Goal: Navigation & Orientation: Understand site structure

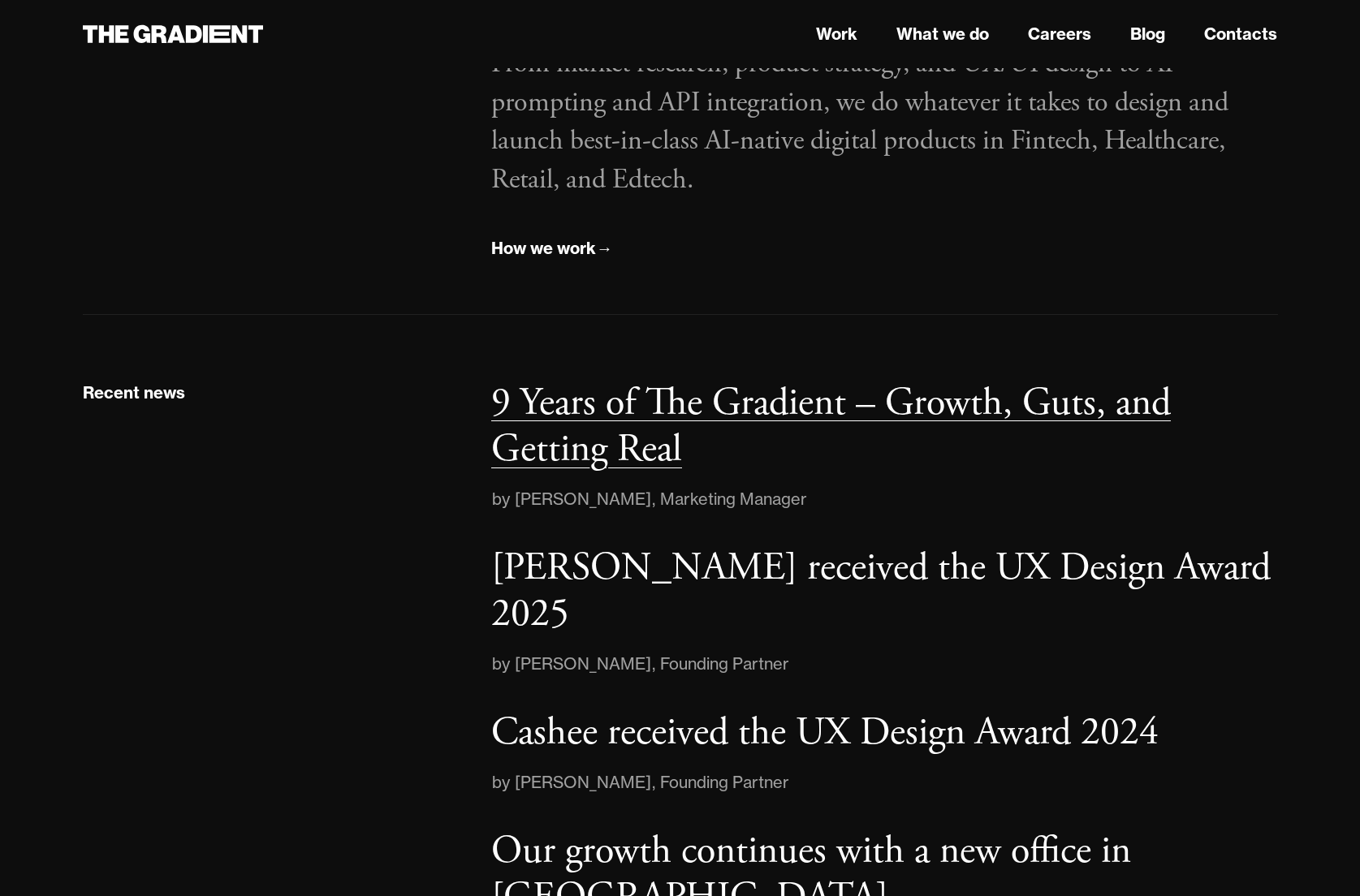
scroll to position [2213, 0]
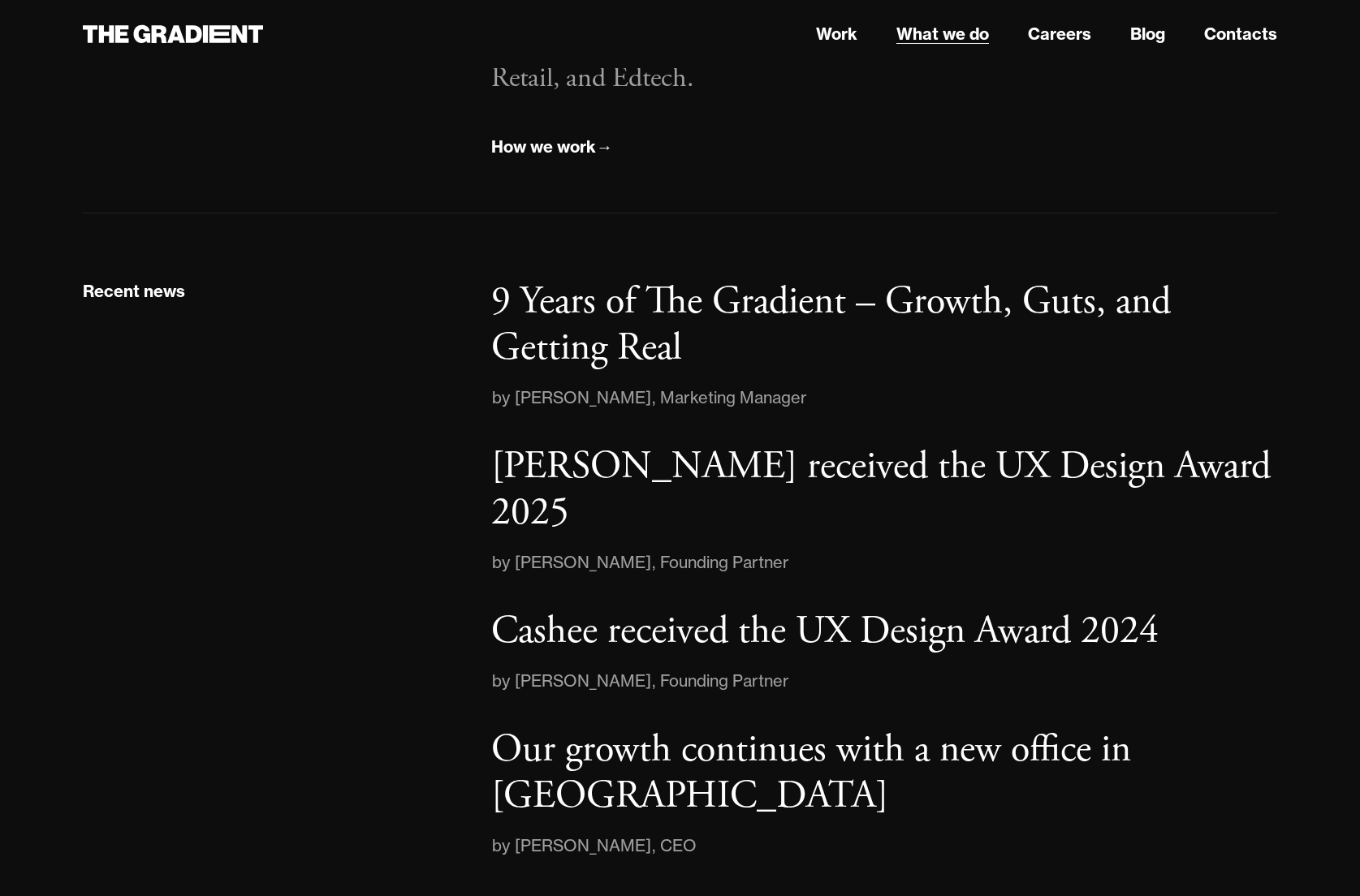
click at [965, 36] on link "What we do" at bounding box center [942, 34] width 93 height 24
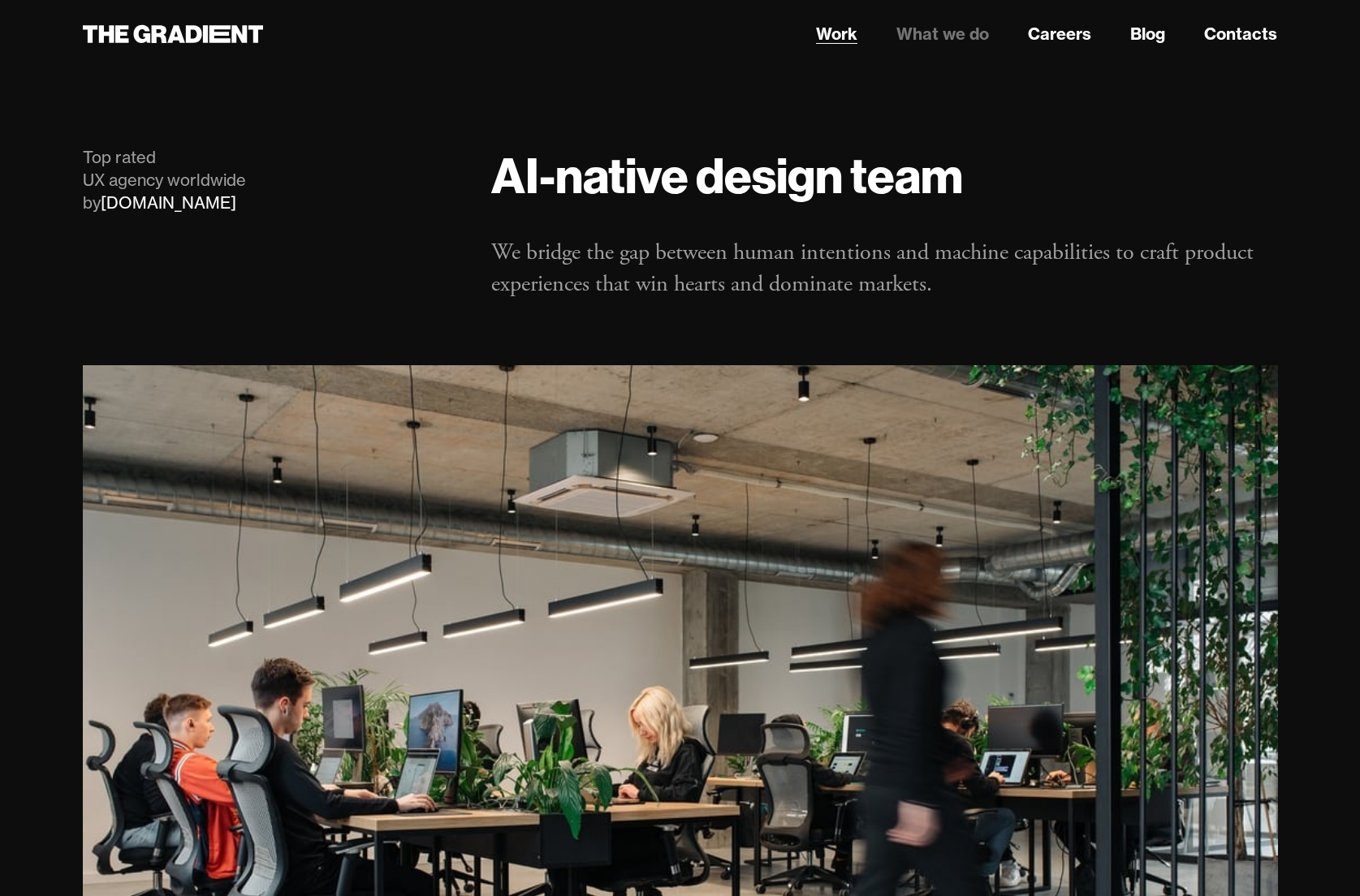
click at [823, 33] on link "Work" at bounding box center [837, 34] width 41 height 24
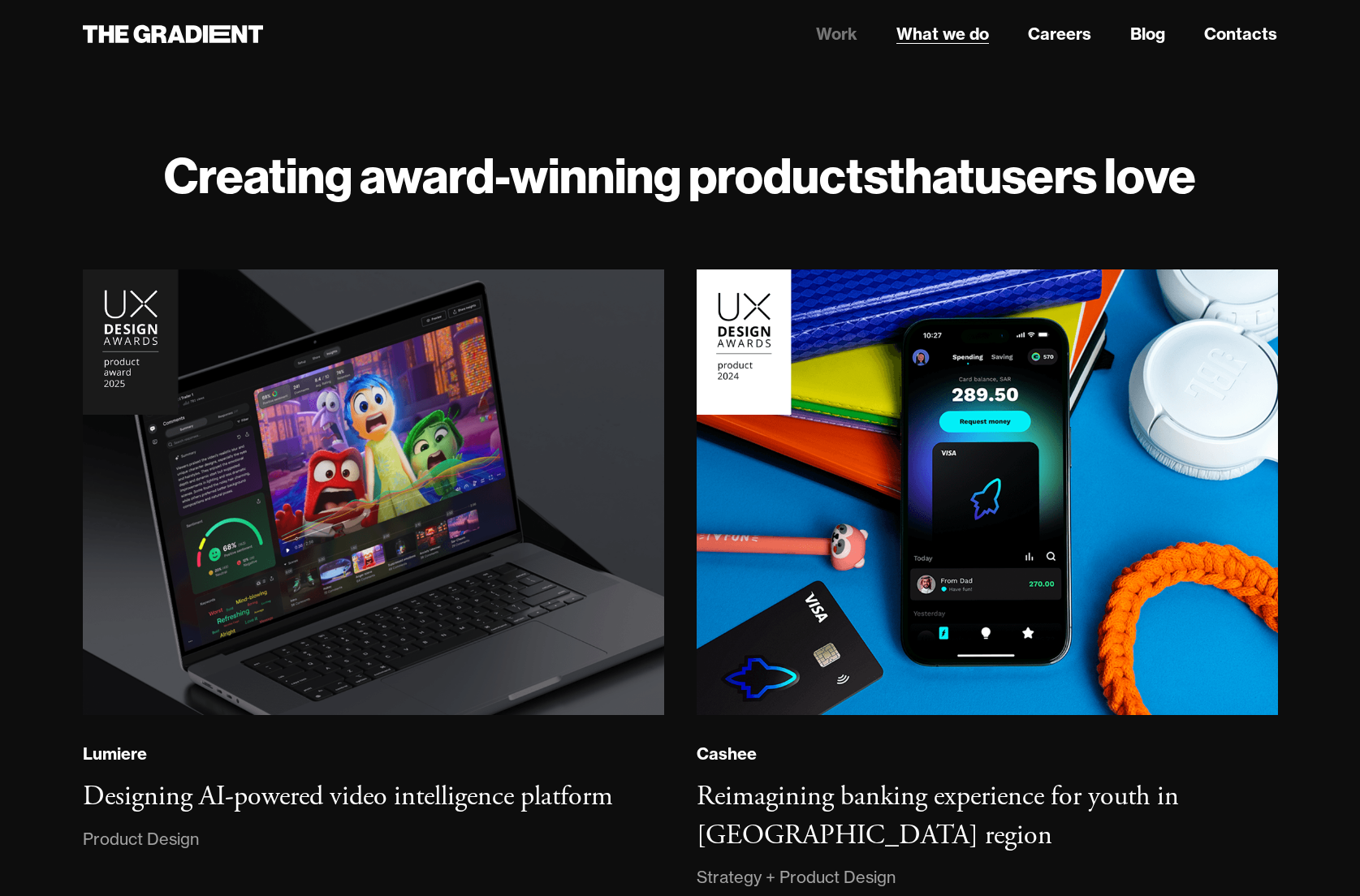
click at [902, 39] on link "What we do" at bounding box center [942, 34] width 93 height 24
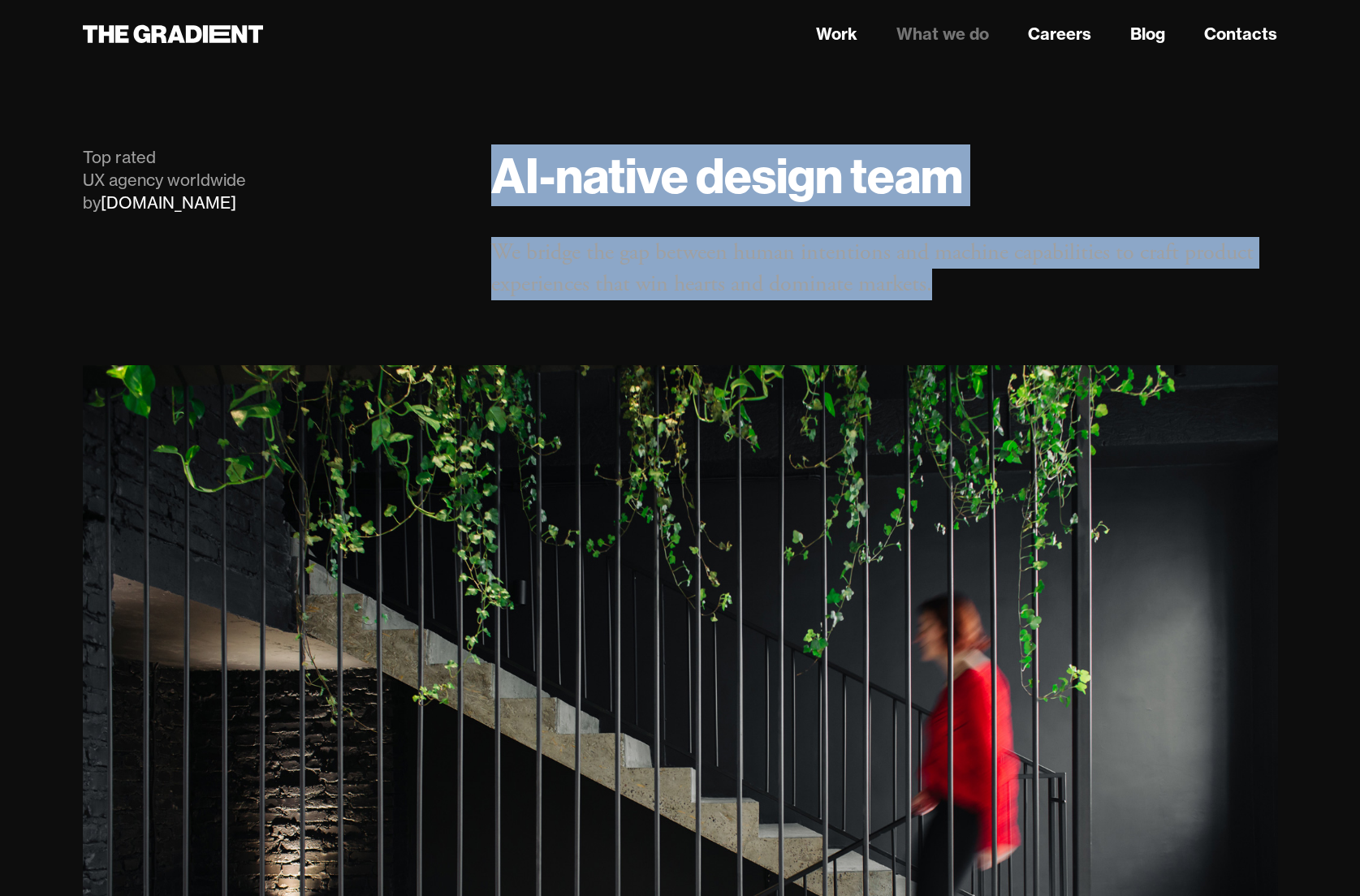
drag, startPoint x: 497, startPoint y: 182, endPoint x: 946, endPoint y: 292, distance: 462.3
click at [946, 292] on div "AI-native design team We bridge the gap between human intentions and machine ca…" at bounding box center [884, 222] width 819 height 154
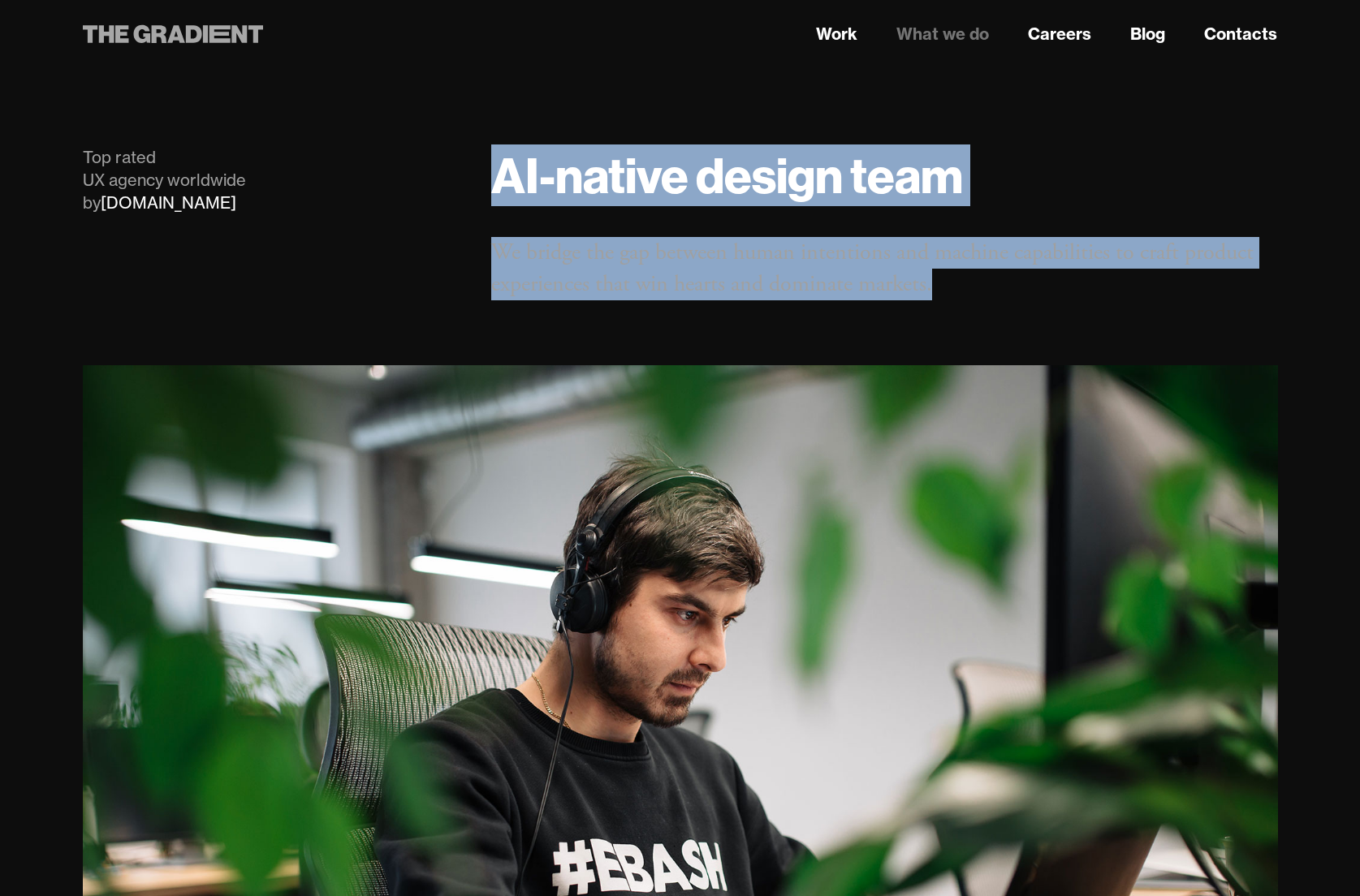
click at [203, 27] on icon at bounding box center [205, 34] width 5 height 18
